Goal: Information Seeking & Learning: Learn about a topic

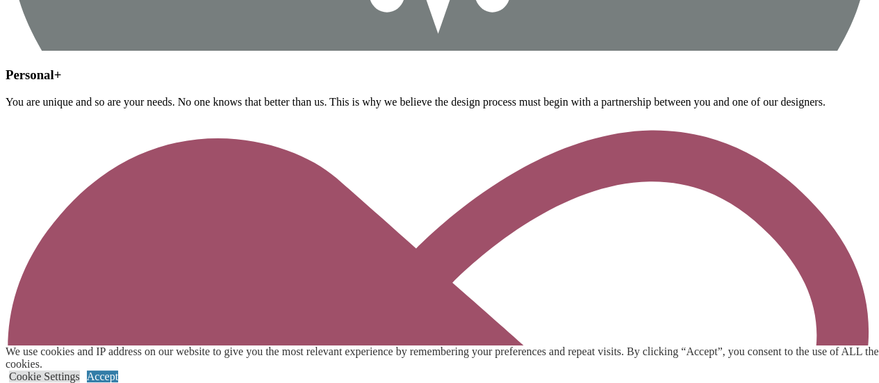
scroll to position [5113, 0]
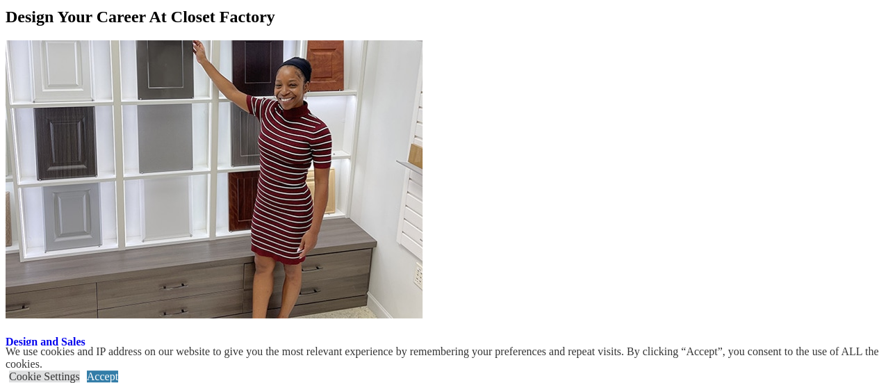
scroll to position [1218, 0]
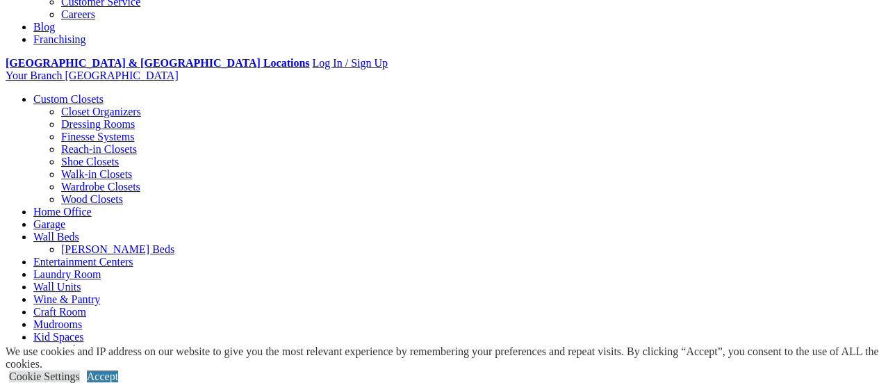
scroll to position [475, 0]
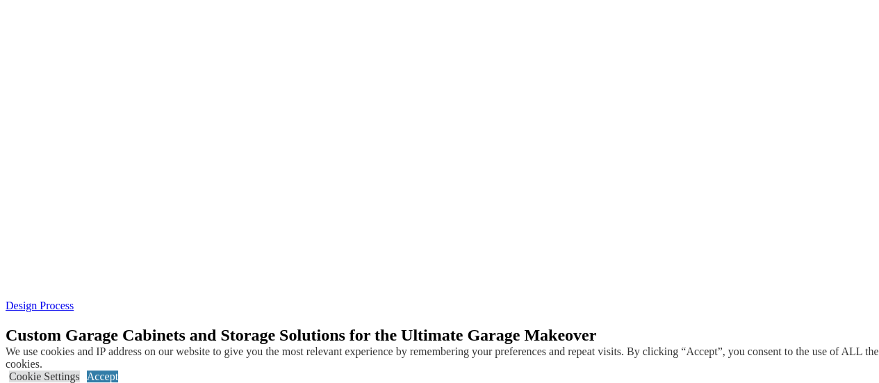
scroll to position [3493, 0]
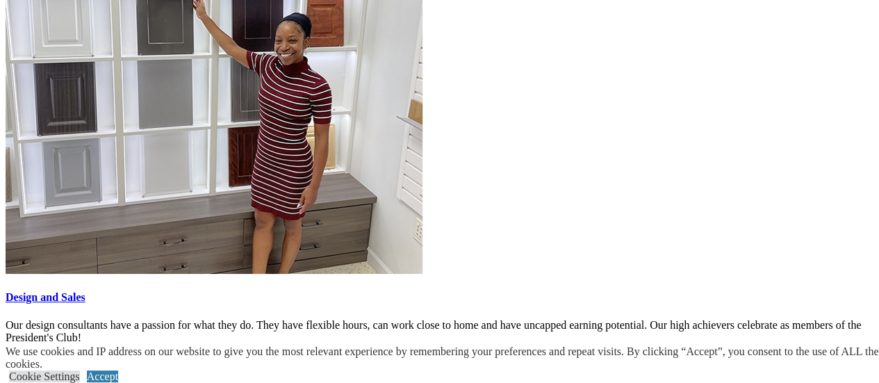
scroll to position [1262, 0]
